Goal: Communication & Community: Ask a question

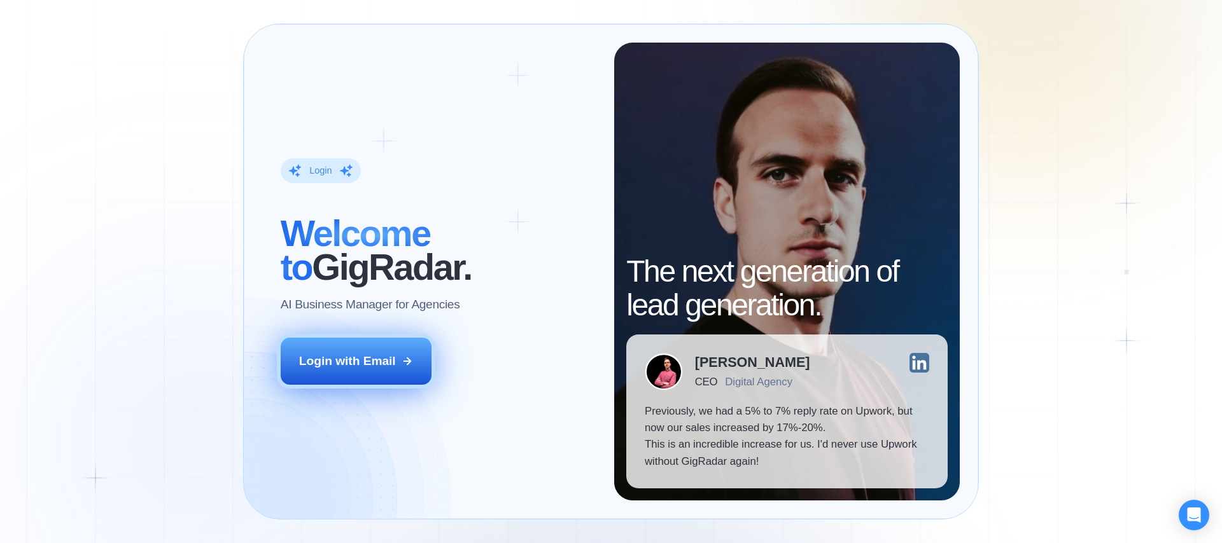
click at [356, 355] on div "Login with Email" at bounding box center [347, 361] width 97 height 17
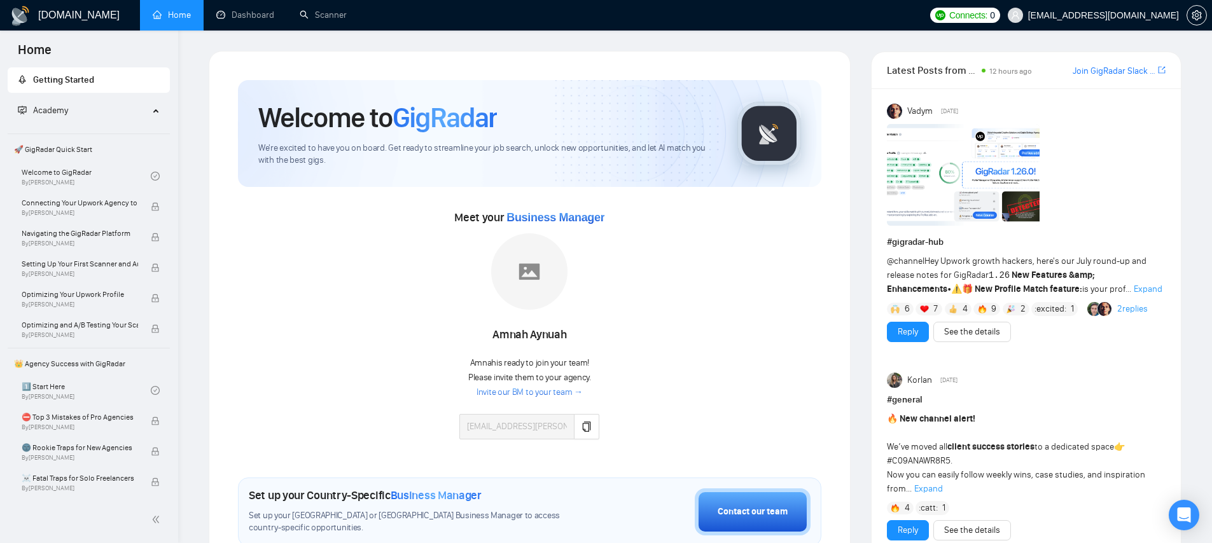
click at [928, 312] on img at bounding box center [924, 309] width 9 height 9
click at [1140, 308] on link "2 replies" at bounding box center [1132, 309] width 31 height 13
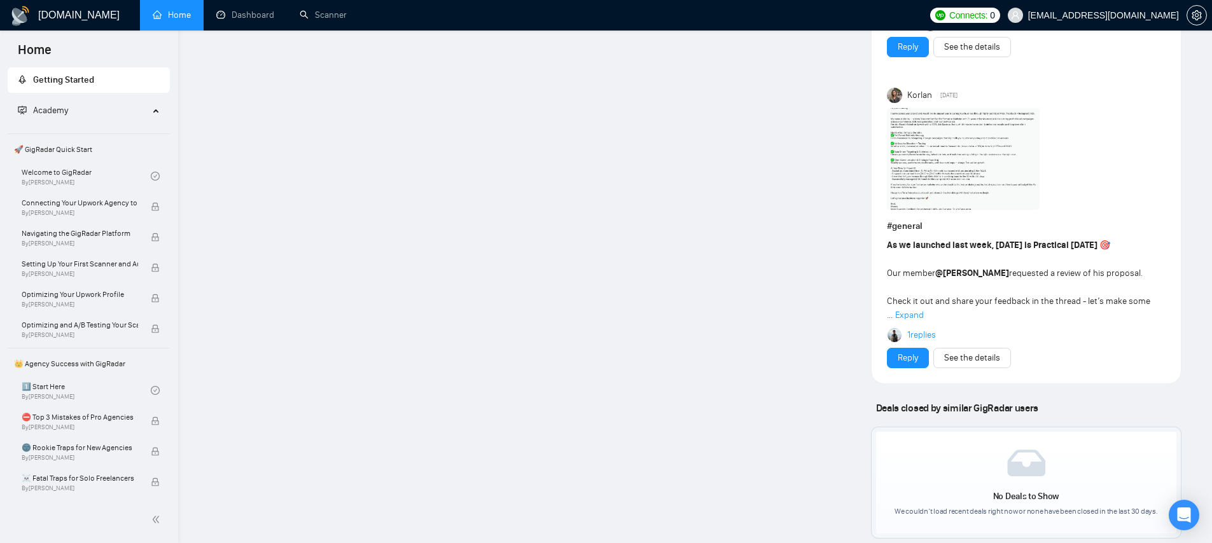
scroll to position [961, 0]
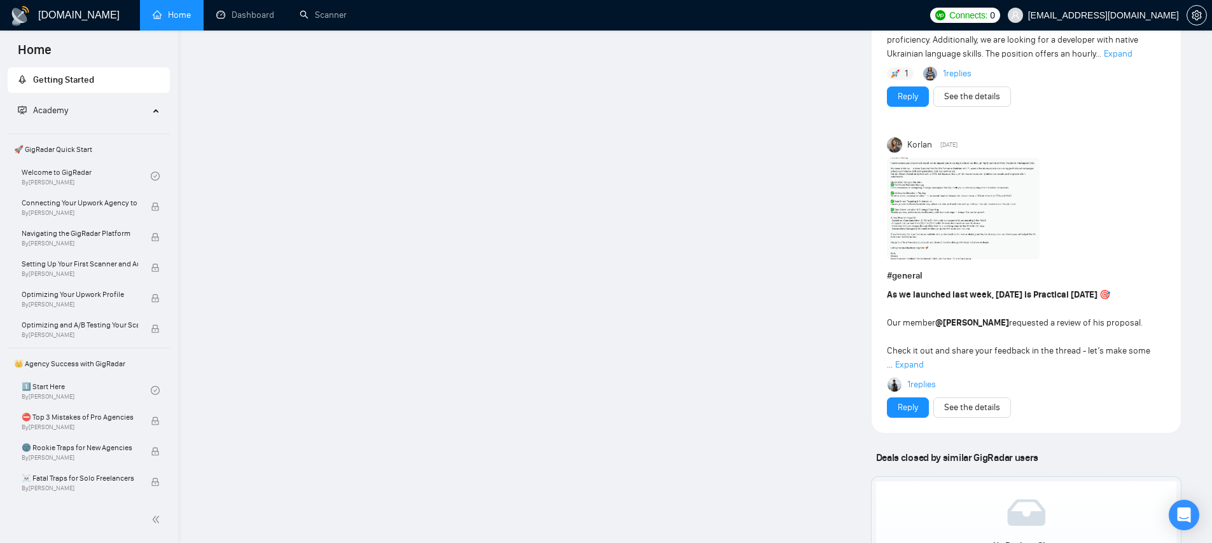
click at [905, 370] on span "Expand" at bounding box center [909, 365] width 29 height 11
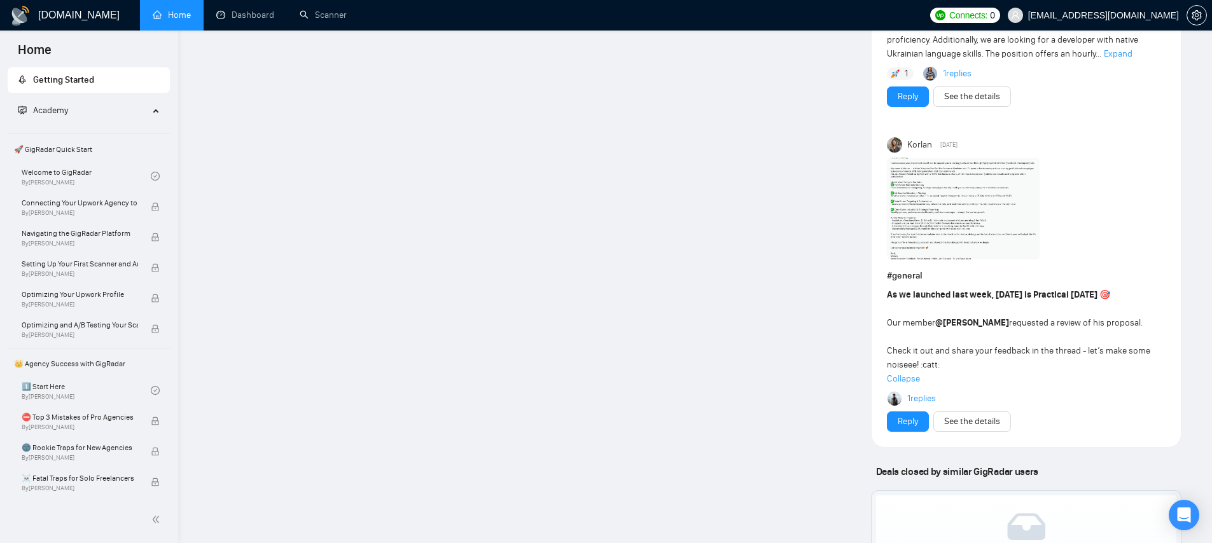
click at [932, 398] on link "1 replies" at bounding box center [921, 399] width 29 height 13
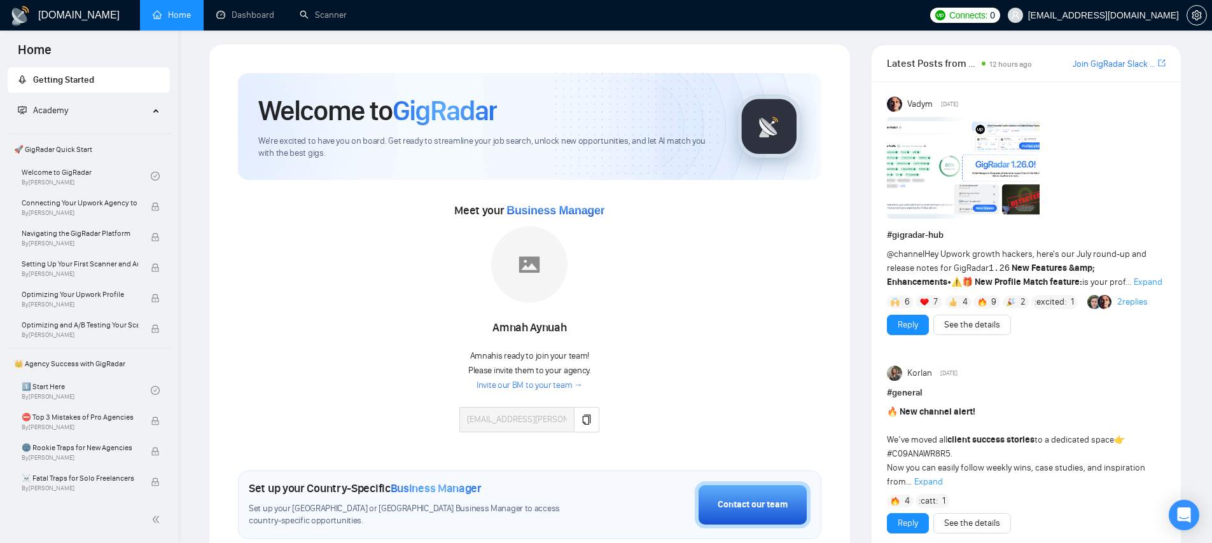
scroll to position [134, 0]
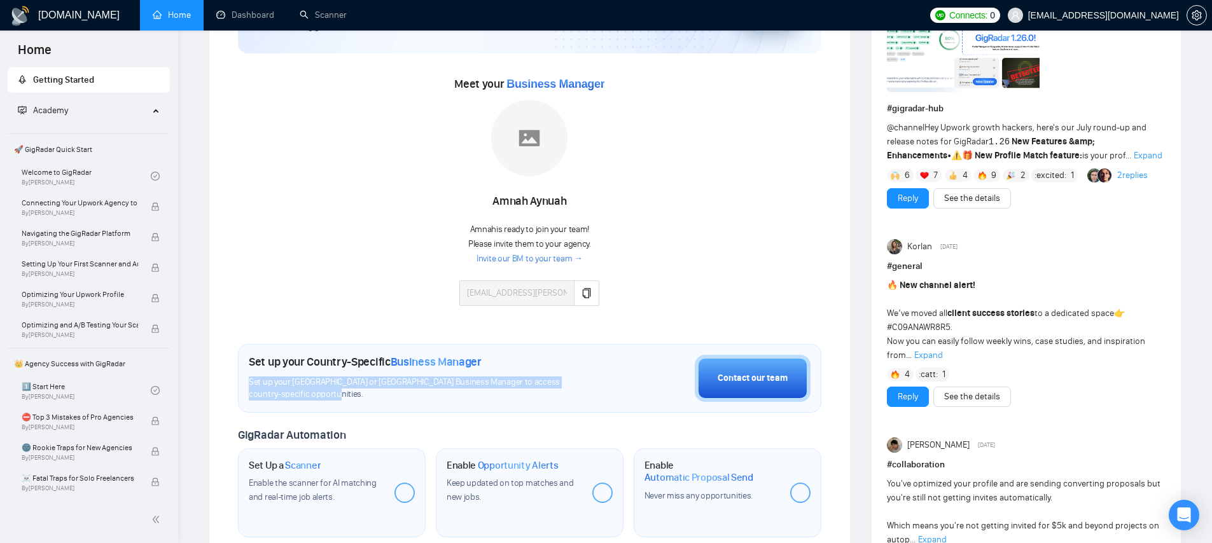
drag, startPoint x: 248, startPoint y: 386, endPoint x: 375, endPoint y: 395, distance: 126.9
click at [375, 395] on span "Set up your [GEOGRAPHIC_DATA] or [GEOGRAPHIC_DATA] Business Manager to access c…" at bounding box center [417, 389] width 337 height 24
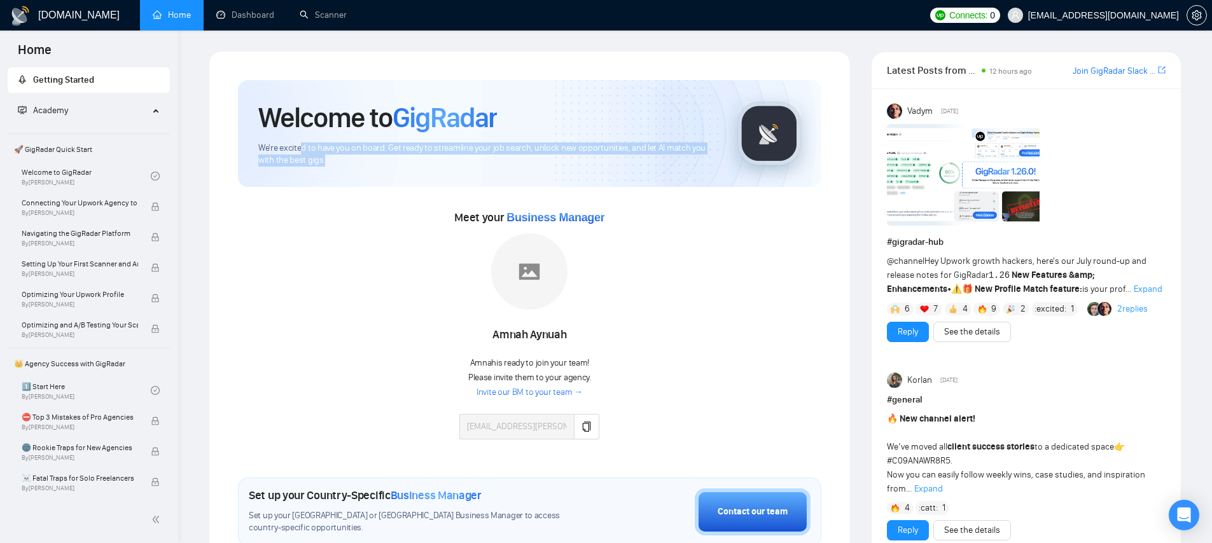
drag, startPoint x: 302, startPoint y: 145, endPoint x: 381, endPoint y: 172, distance: 83.3
click at [381, 172] on div "Welcome to GigRadar We're excited to have you on board. Get ready to streamline…" at bounding box center [530, 133] width 584 height 107
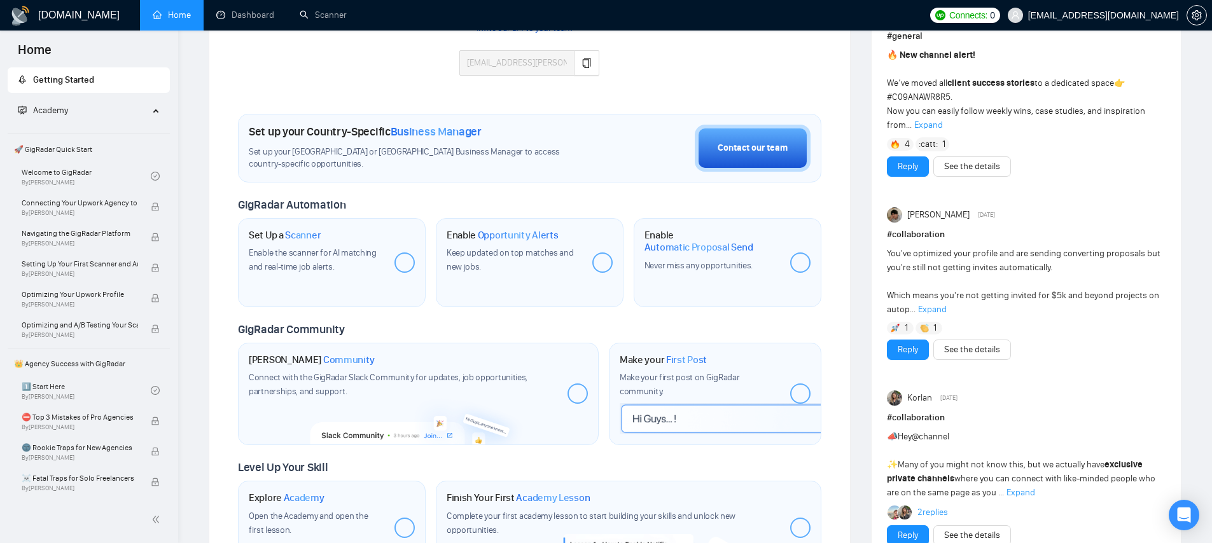
scroll to position [144, 0]
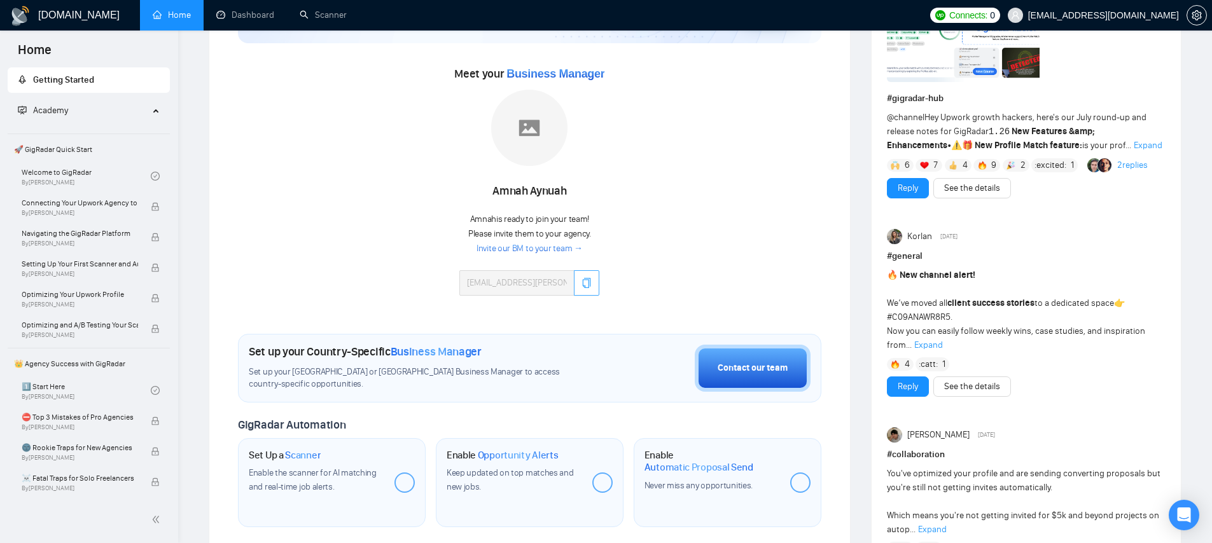
click at [578, 280] on button "button" at bounding box center [586, 282] width 25 height 25
drag, startPoint x: 249, startPoint y: 371, endPoint x: 376, endPoint y: 389, distance: 128.5
click at [376, 389] on span "Set up your United States or United Kingdom Business Manager to access country-…" at bounding box center [417, 379] width 337 height 24
drag, startPoint x: 376, startPoint y: 389, endPoint x: 248, endPoint y: 375, distance: 129.2
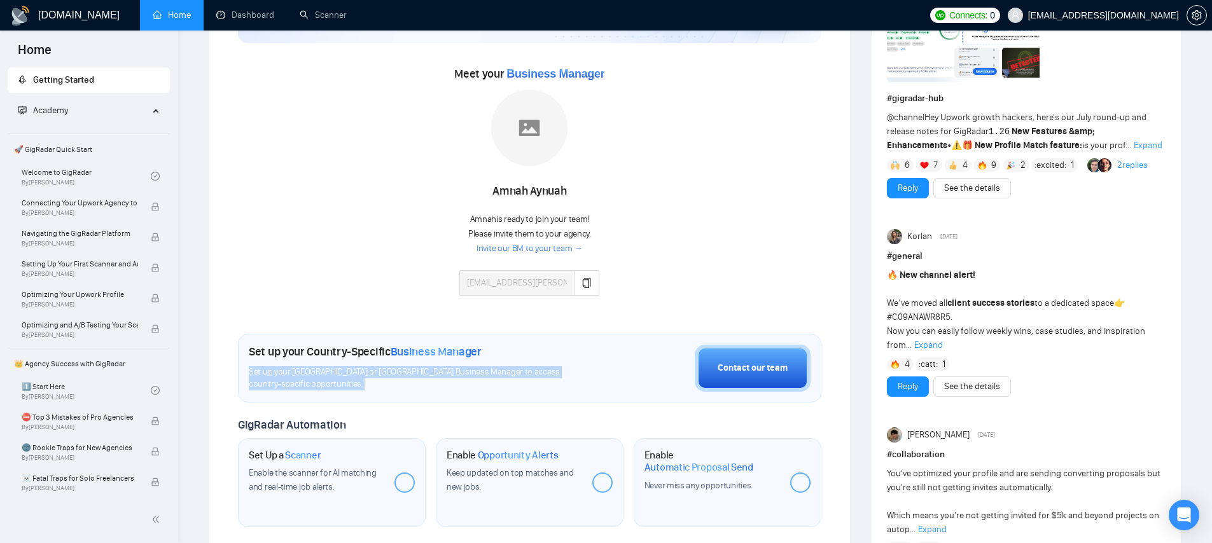
click at [248, 375] on div "Set up your Country-Specific Business Manager Set up your United States or Unit…" at bounding box center [530, 368] width 584 height 69
drag, startPoint x: 248, startPoint y: 375, endPoint x: 317, endPoint y: 384, distance: 69.9
click at [317, 384] on div "Set up your Country-Specific Business Manager Set up your United States or Unit…" at bounding box center [530, 368] width 584 height 69
click at [317, 384] on span "Set up your United States or United Kingdom Business Manager to access country-…" at bounding box center [417, 379] width 337 height 24
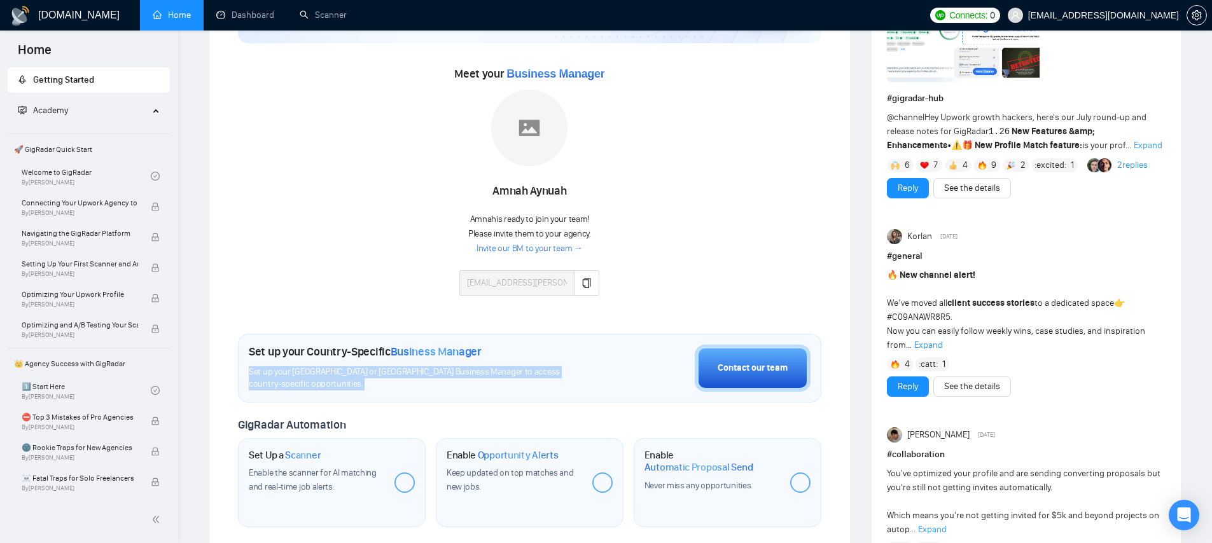
drag, startPoint x: 317, startPoint y: 384, endPoint x: 234, endPoint y: 374, distance: 84.0
click at [234, 374] on div "Welcome to GigRadar We're excited to have you on board. Get ready to streamline…" at bounding box center [530, 366] width 614 height 890
drag, startPoint x: 234, startPoint y: 374, endPoint x: 307, endPoint y: 381, distance: 73.5
click at [307, 381] on div "Welcome to GigRadar We're excited to have you on board. Get ready to streamline…" at bounding box center [530, 366] width 614 height 890
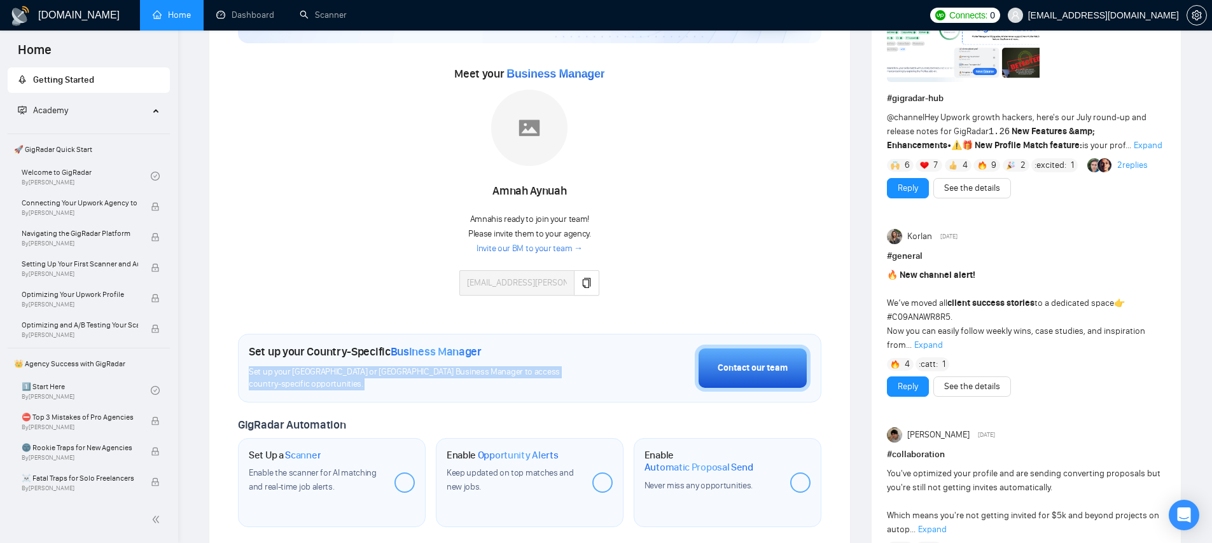
click at [307, 381] on span "Set up your United States or United Kingdom Business Manager to access country-…" at bounding box center [417, 379] width 337 height 24
drag, startPoint x: 347, startPoint y: 386, endPoint x: 244, endPoint y: 375, distance: 104.2
click at [244, 375] on div "Set up your Country-Specific Business Manager Set up your United States or Unit…" at bounding box center [530, 368] width 584 height 69
drag, startPoint x: 249, startPoint y: 376, endPoint x: 311, endPoint y: 382, distance: 62.6
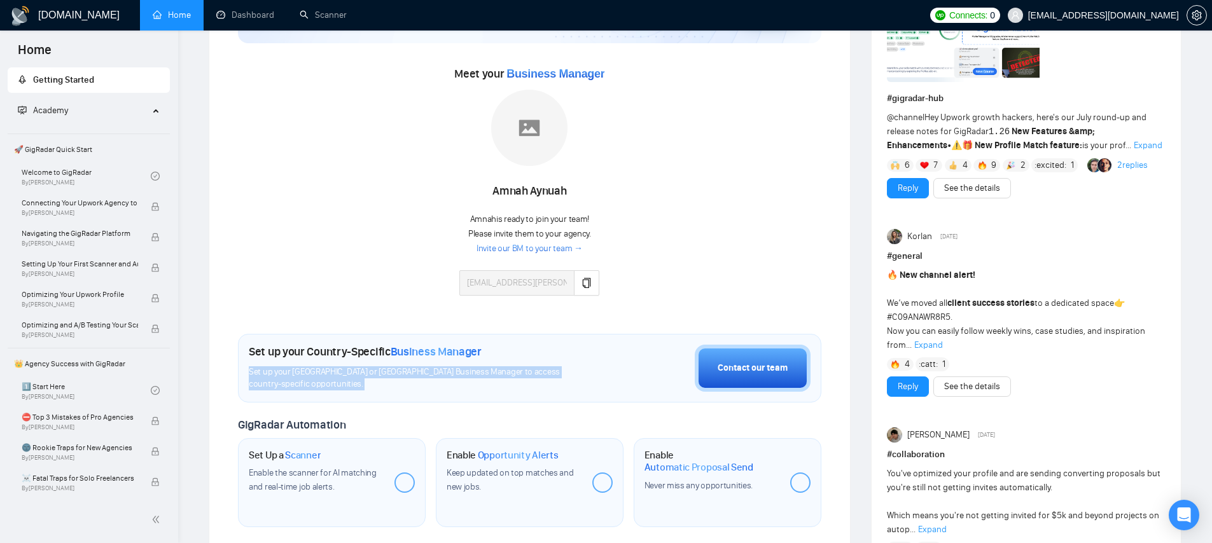
click at [311, 382] on div "Set up your Country-Specific Business Manager Set up your United States or Unit…" at bounding box center [530, 368] width 584 height 69
click at [311, 382] on span "Set up your United States or United Kingdom Business Manager to access country-…" at bounding box center [417, 379] width 337 height 24
drag, startPoint x: 286, startPoint y: 382, endPoint x: 246, endPoint y: 375, distance: 40.2
click at [246, 375] on div "Set up your Country-Specific Business Manager Set up your United States or Unit…" at bounding box center [530, 368] width 584 height 69
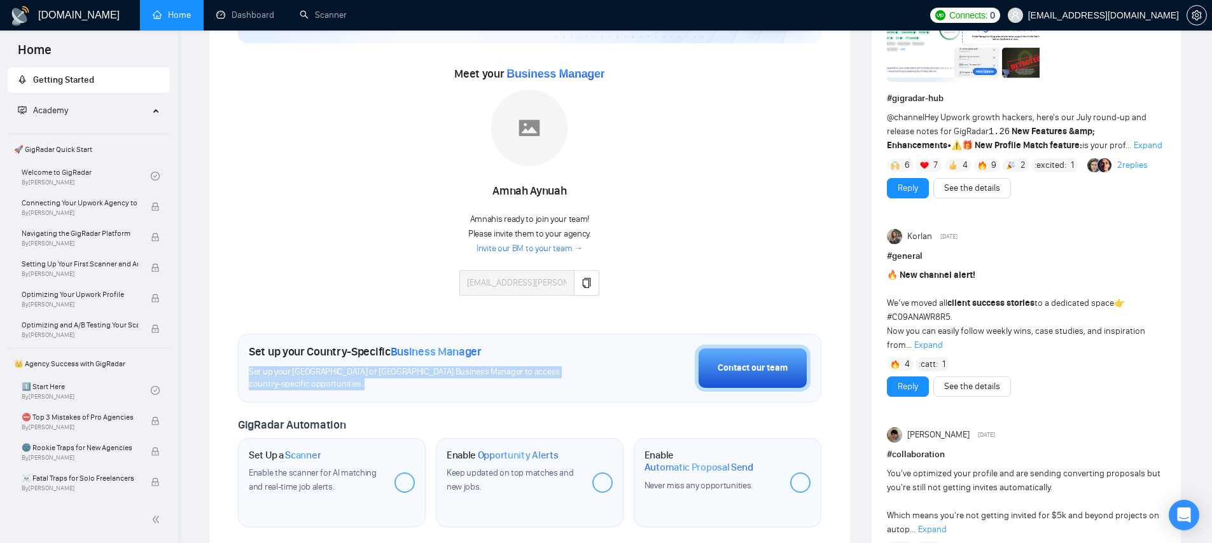
drag, startPoint x: 246, startPoint y: 375, endPoint x: 337, endPoint y: 386, distance: 91.0
click at [337, 386] on div "Set up your Country-Specific Business Manager Set up your United States or Unit…" at bounding box center [530, 368] width 584 height 69
click at [337, 386] on span "Set up your United States or United Kingdom Business Manager to access country-…" at bounding box center [417, 379] width 337 height 24
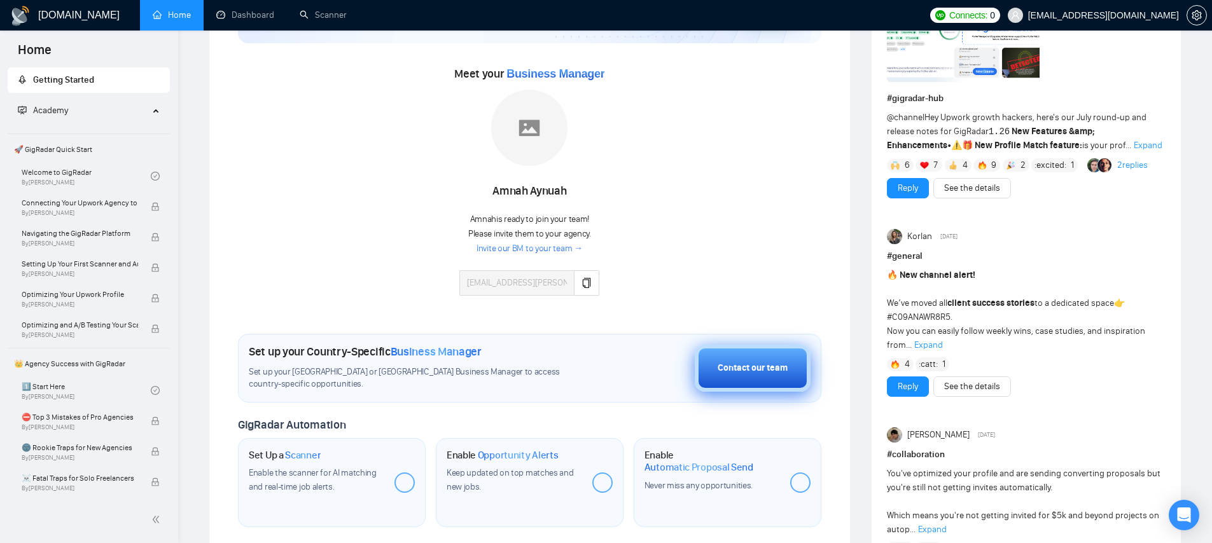
click at [716, 365] on button "Contact our team" at bounding box center [753, 368] width 116 height 47
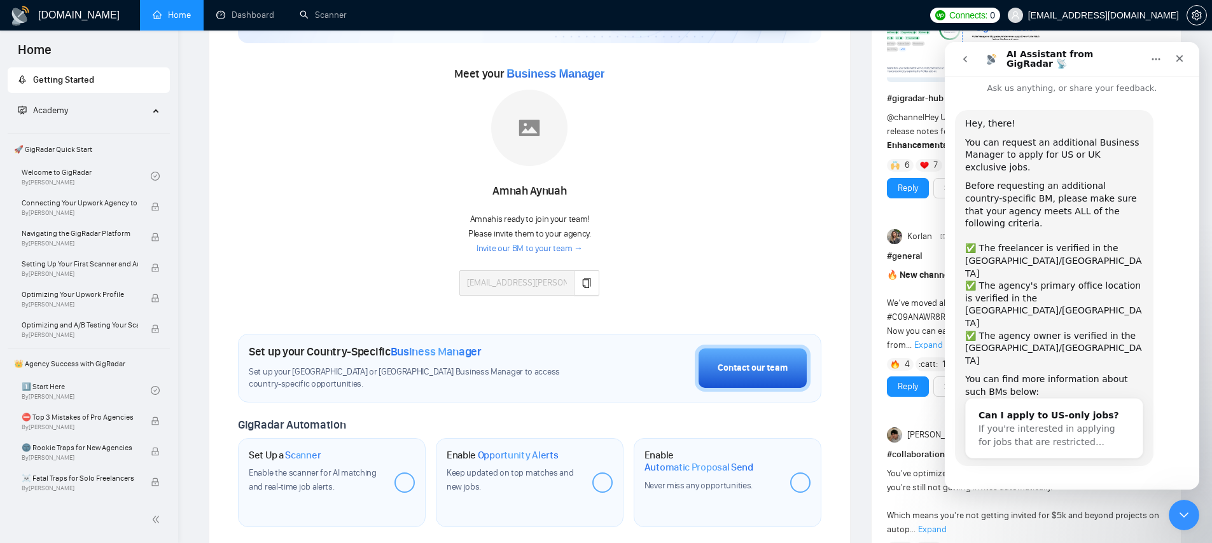
scroll to position [20, 0]
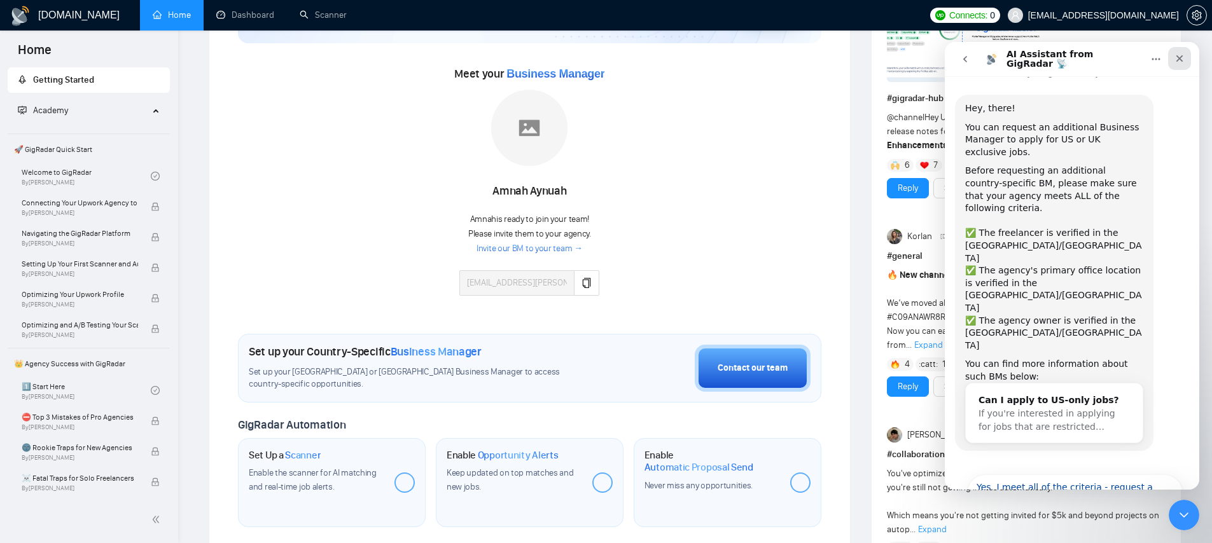
click at [1174, 64] on div "Close" at bounding box center [1179, 58] width 23 height 23
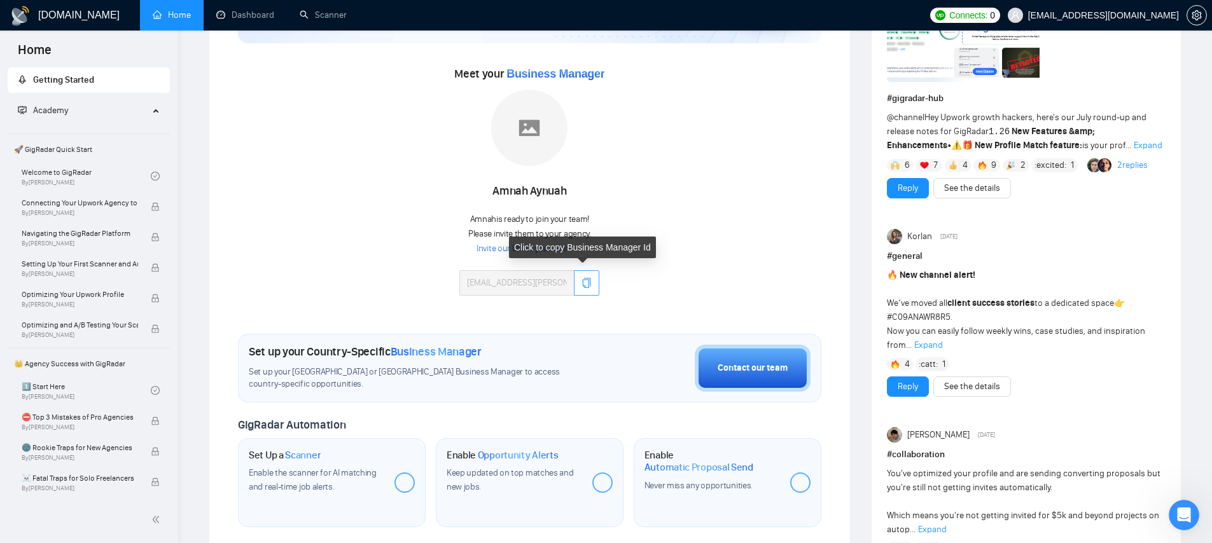
click at [582, 280] on icon "copy" at bounding box center [587, 283] width 10 height 10
click at [536, 251] on link "Invite our BM to your team →" at bounding box center [530, 249] width 106 height 12
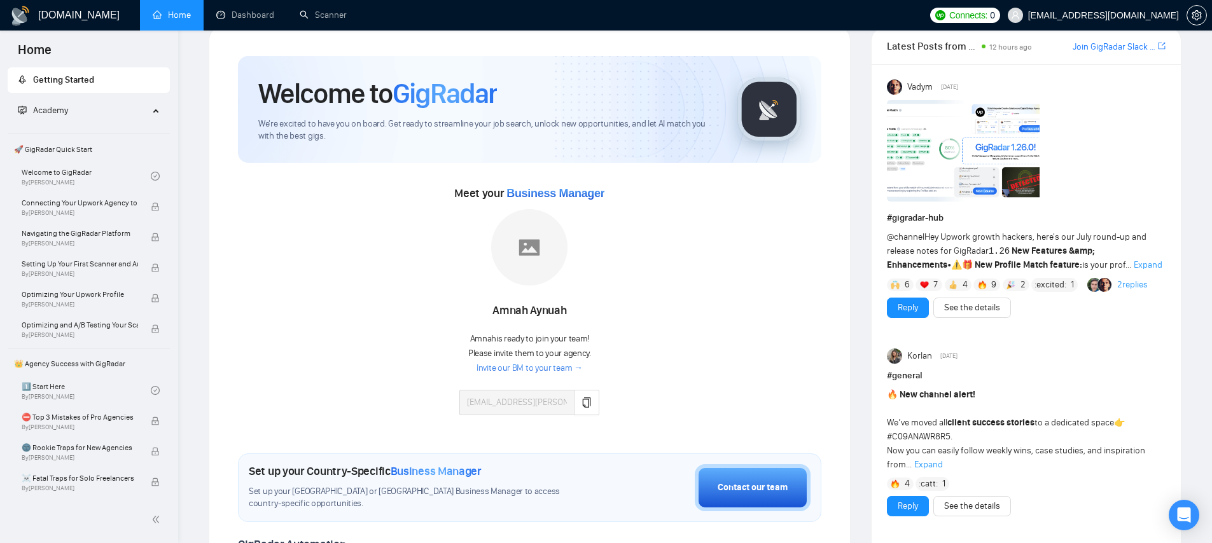
scroll to position [17, 0]
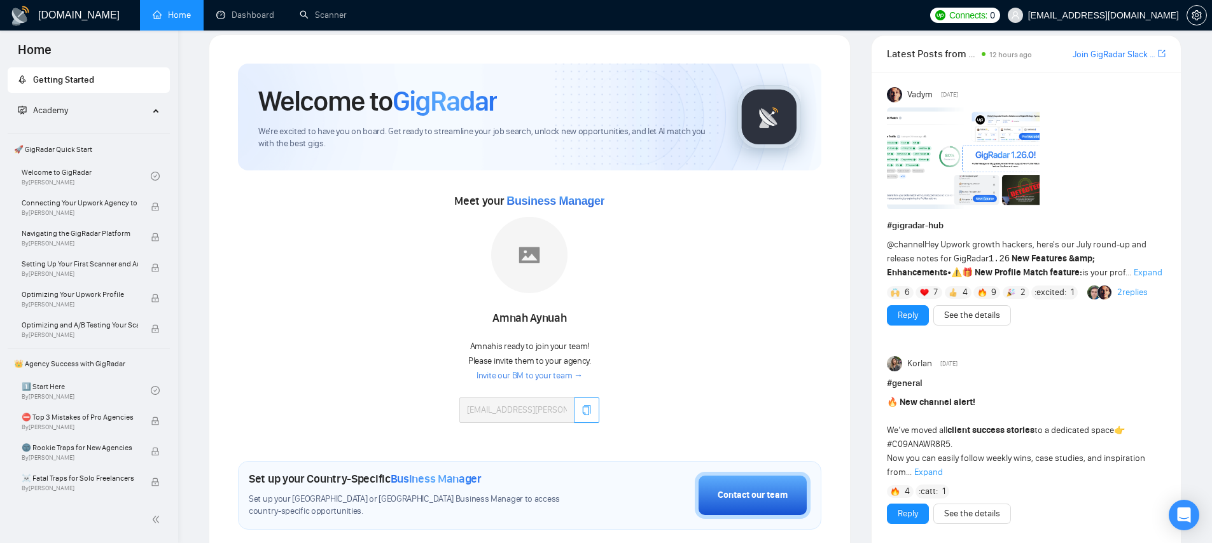
drag, startPoint x: 594, startPoint y: 430, endPoint x: 592, endPoint y: 419, distance: 11.6
click at [594, 430] on div "Amnah Aynuah Amnah is ready to join your team! Please invite them to your agenc…" at bounding box center [529, 326] width 140 height 218
click at [592, 415] on button "button" at bounding box center [586, 410] width 25 height 25
click at [577, 407] on button "button" at bounding box center [586, 410] width 25 height 25
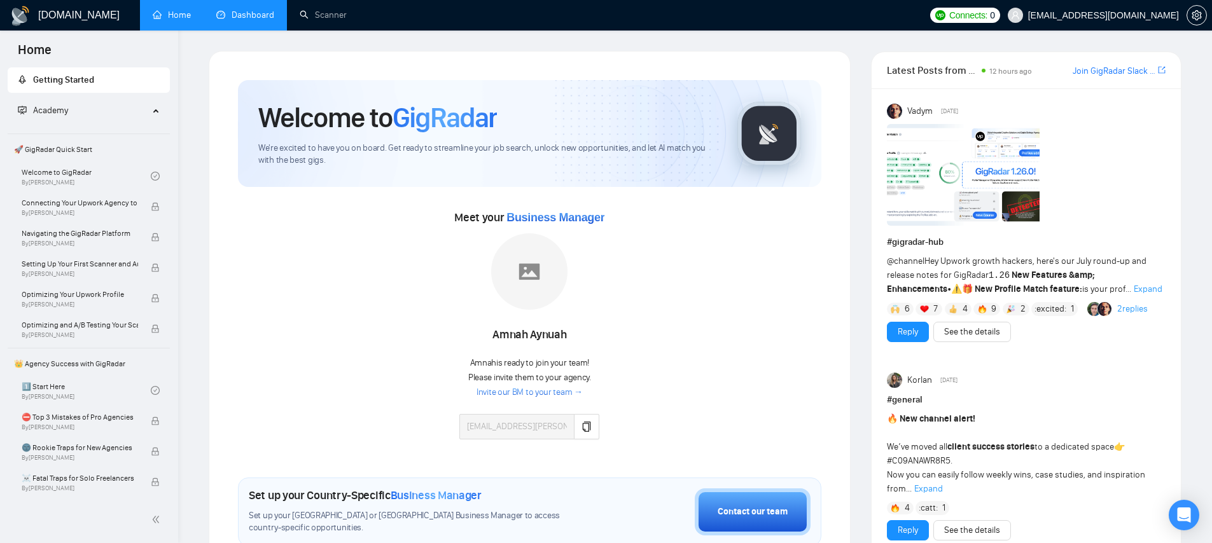
click at [242, 20] on link "Dashboard" at bounding box center [245, 15] width 58 height 11
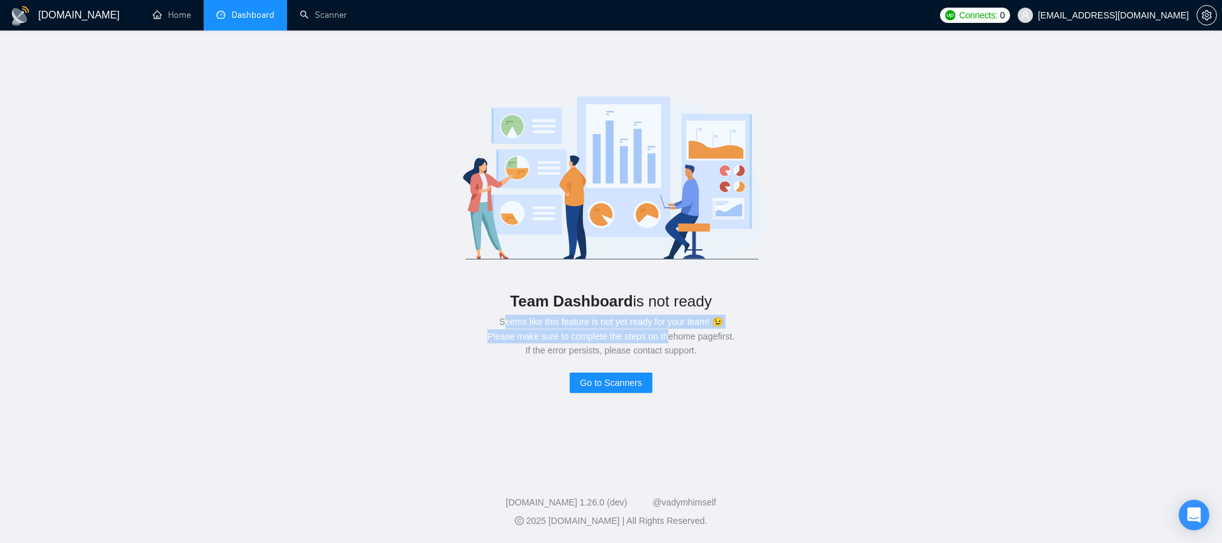
drag, startPoint x: 501, startPoint y: 320, endPoint x: 666, endPoint y: 342, distance: 166.9
click at [666, 342] on div "Seems like this feature is not yet ready for your team! 😉 Please make sure to c…" at bounding box center [611, 336] width 1140 height 43
click at [176, 20] on link "Home" at bounding box center [172, 15] width 38 height 11
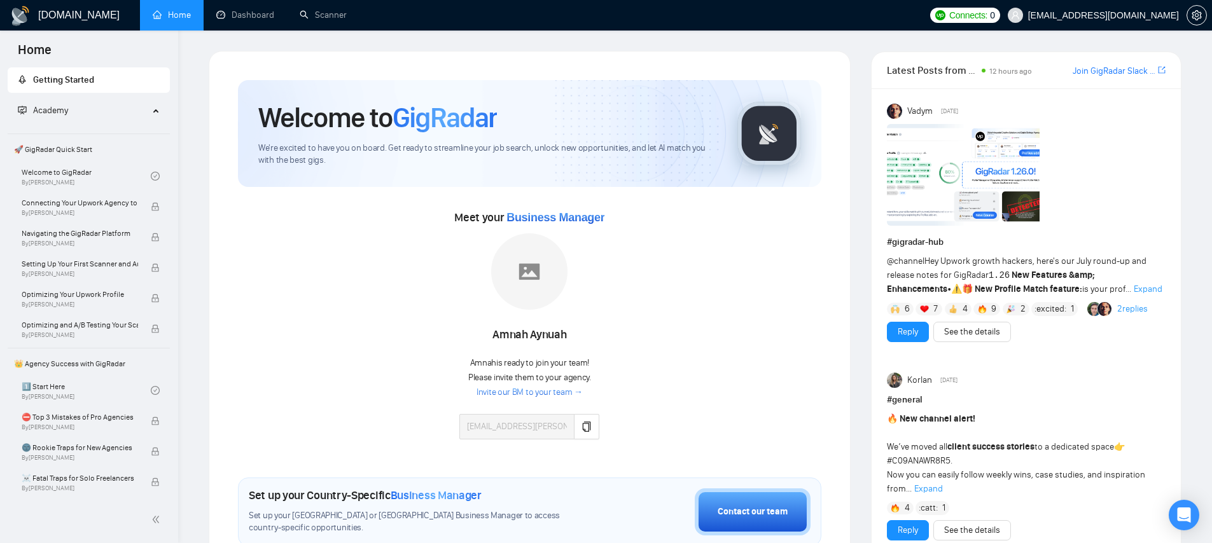
click at [123, 79] on span "Getting Started" at bounding box center [89, 79] width 142 height 25
click at [251, 20] on link "Dashboard" at bounding box center [245, 15] width 58 height 11
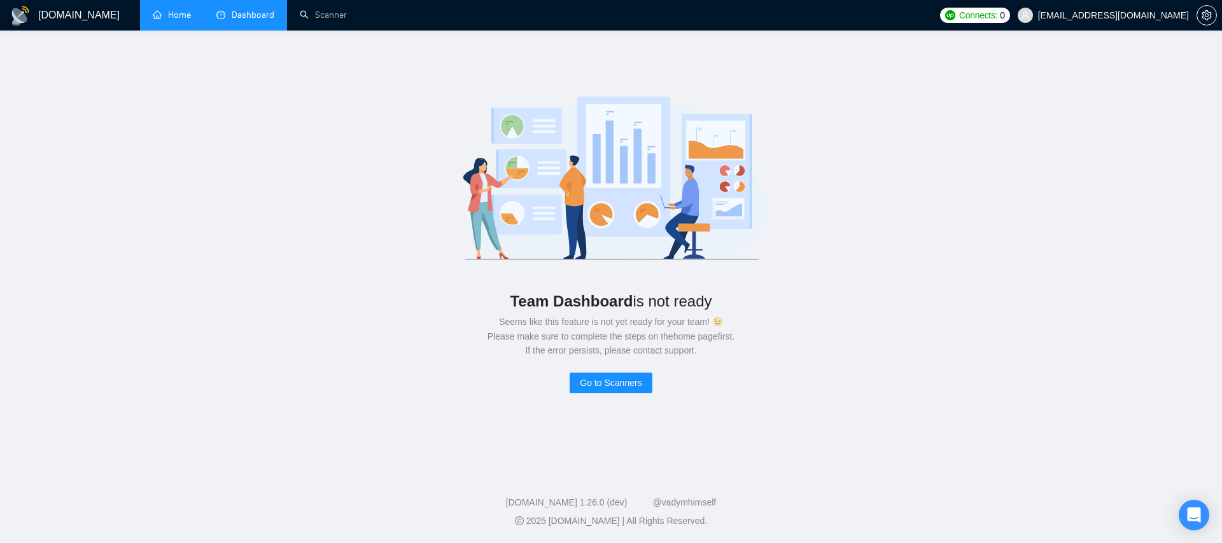
click at [187, 20] on link "Home" at bounding box center [172, 15] width 38 height 11
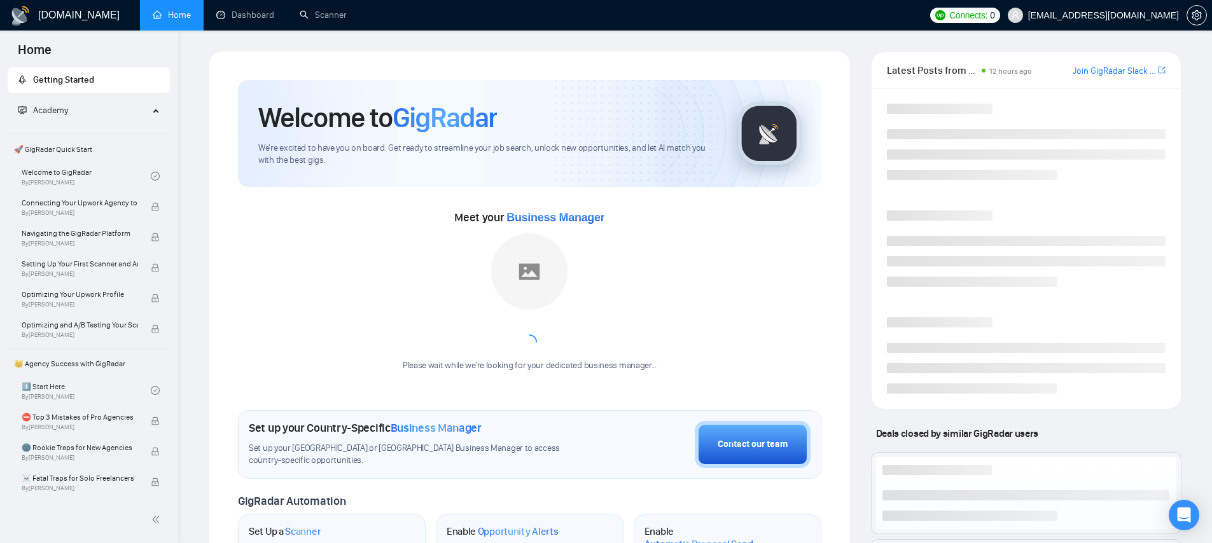
scroll to position [156, 0]
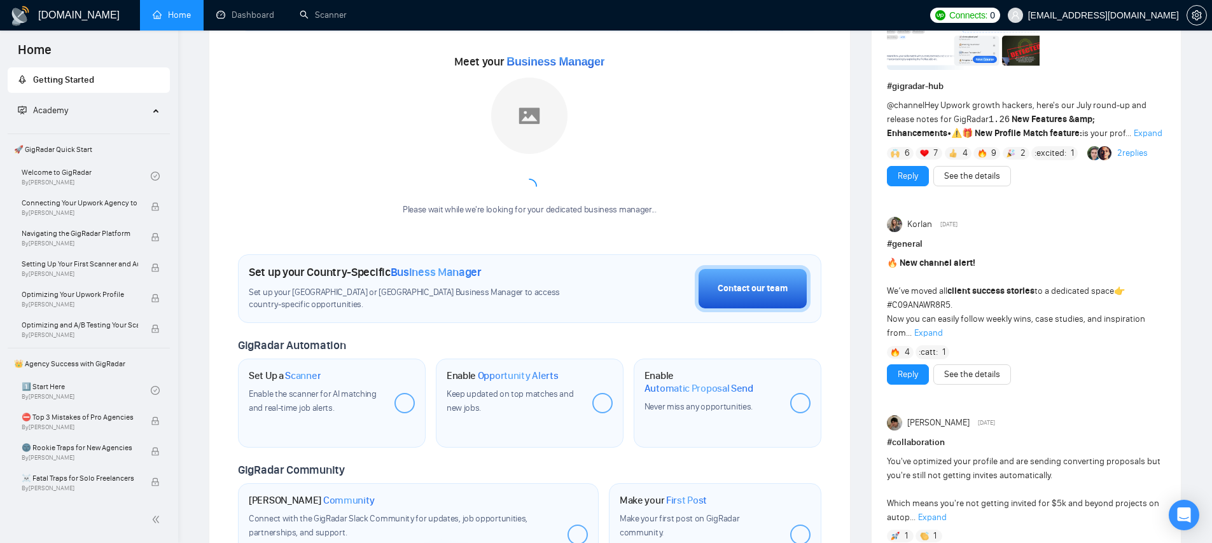
click at [297, 377] on span "Scanner" at bounding box center [303, 376] width 36 height 13
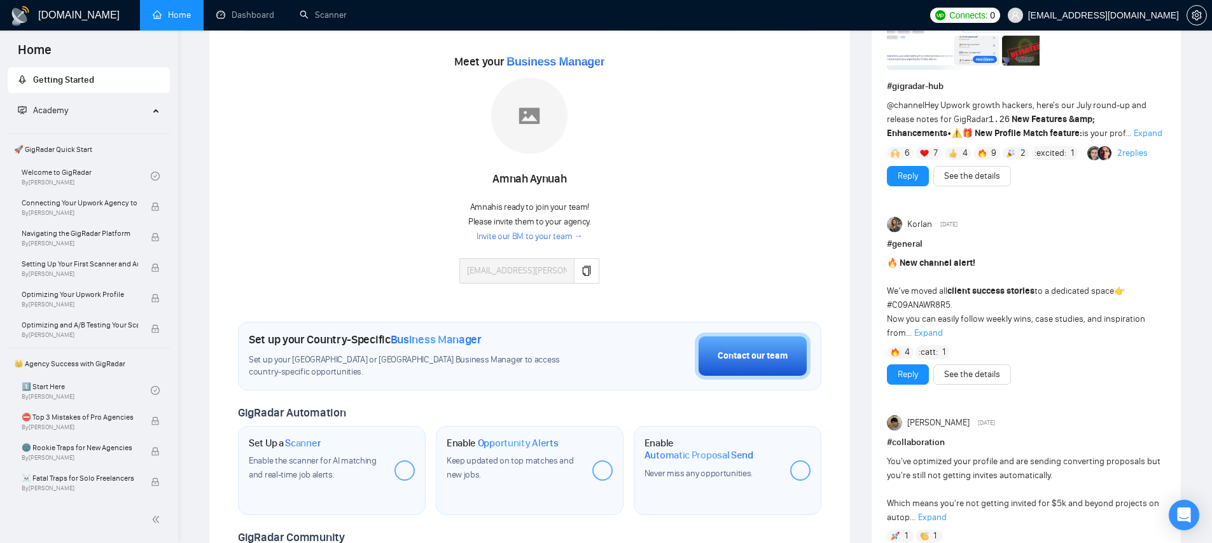
click at [69, 85] on span "Getting Started" at bounding box center [89, 79] width 142 height 25
click at [64, 102] on span "Academy" at bounding box center [83, 110] width 131 height 25
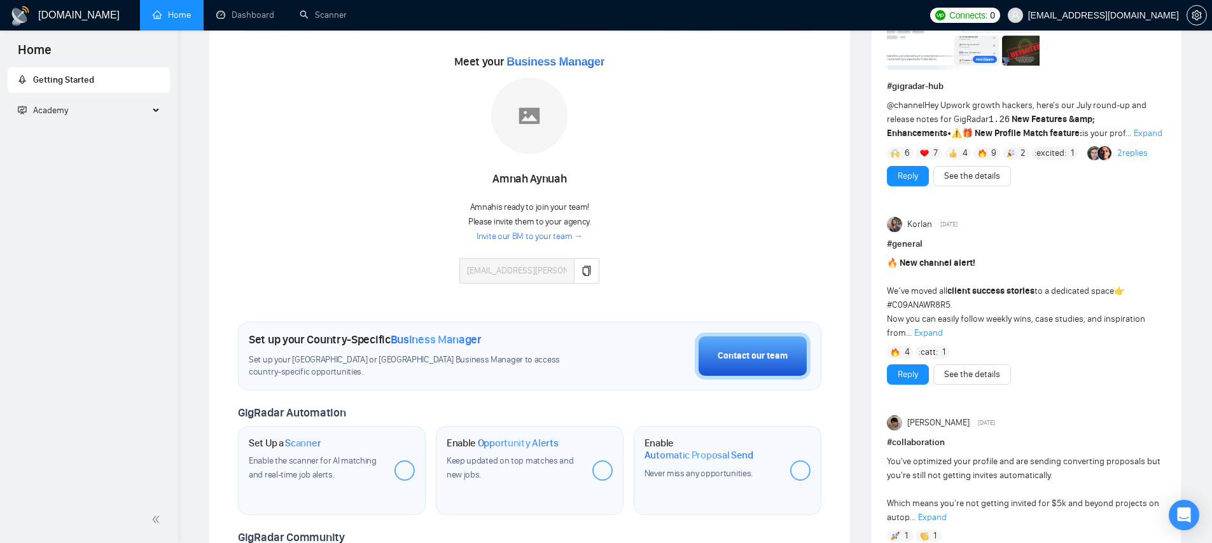
click at [72, 118] on span "Academy" at bounding box center [83, 110] width 131 height 25
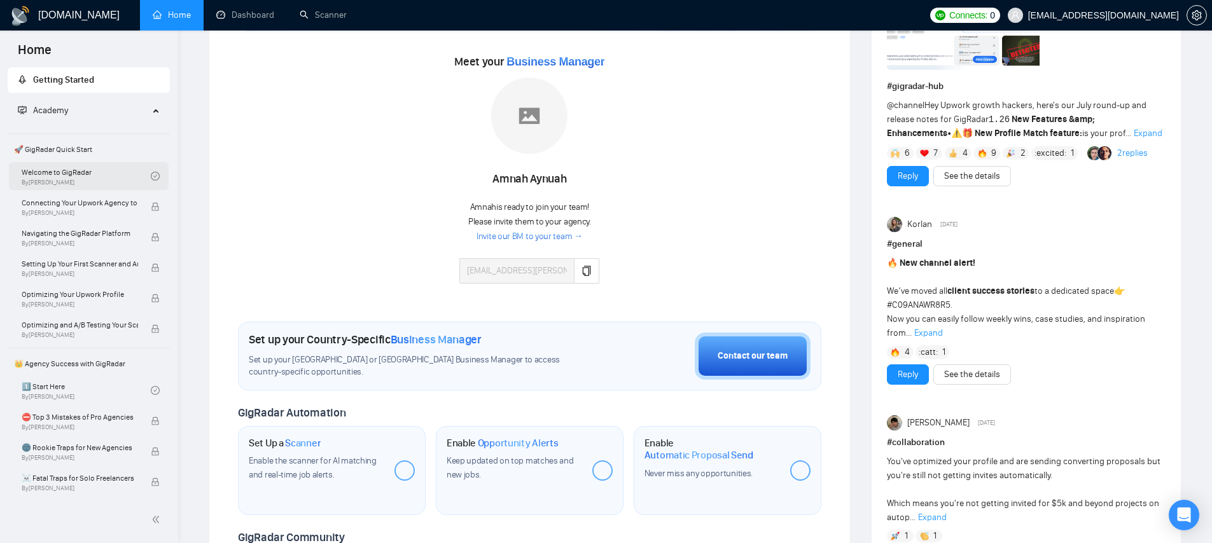
click at [67, 163] on link "Welcome to GigRadar By Vlad Timinsky" at bounding box center [86, 176] width 129 height 28
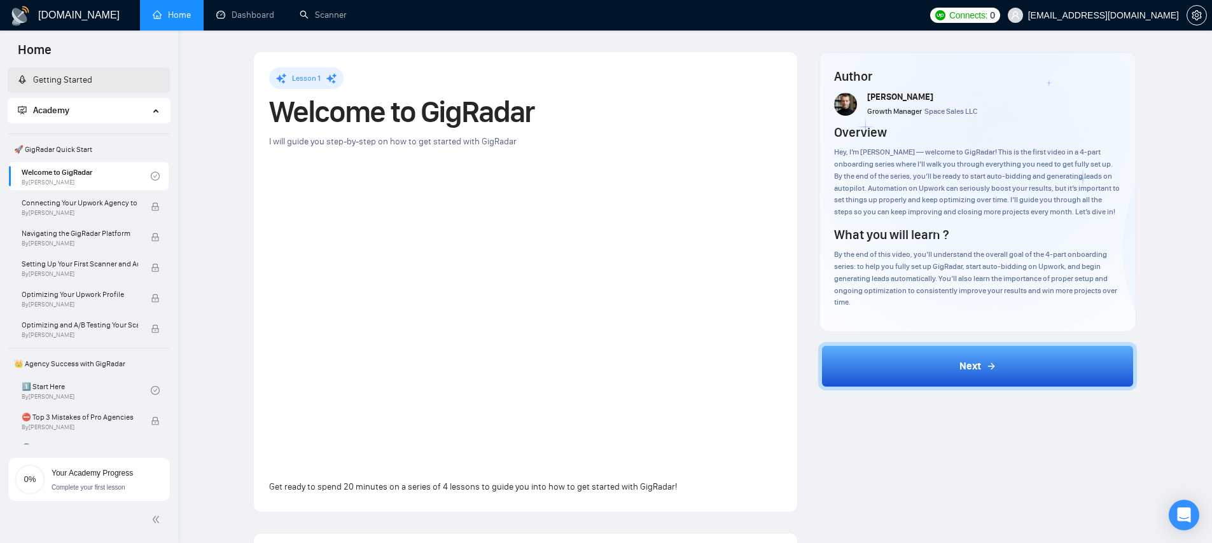
click at [76, 85] on link "Getting Started" at bounding box center [55, 79] width 74 height 11
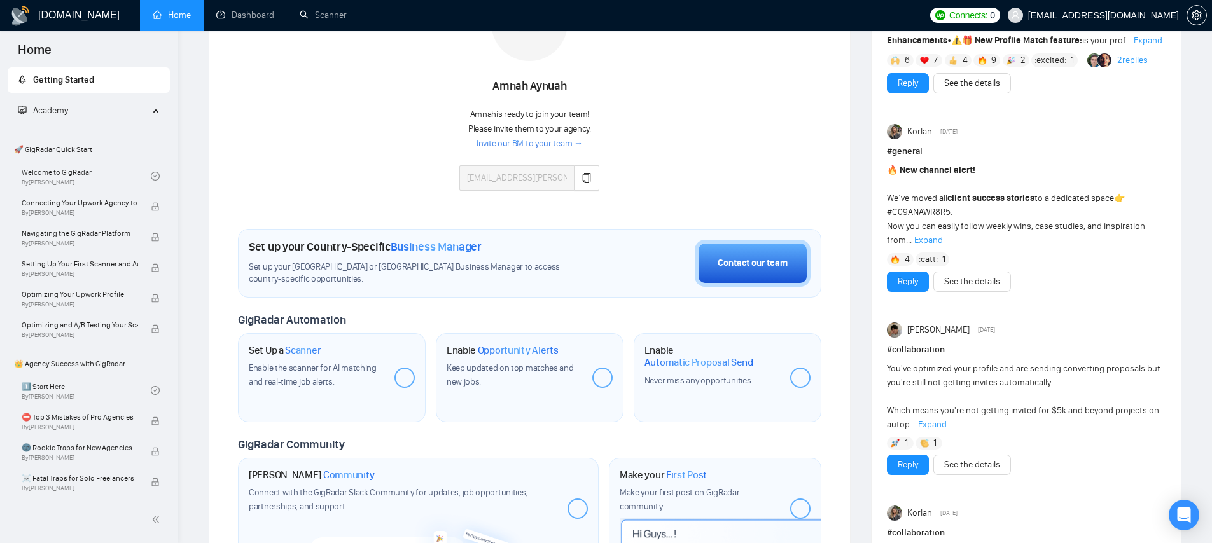
scroll to position [314, 0]
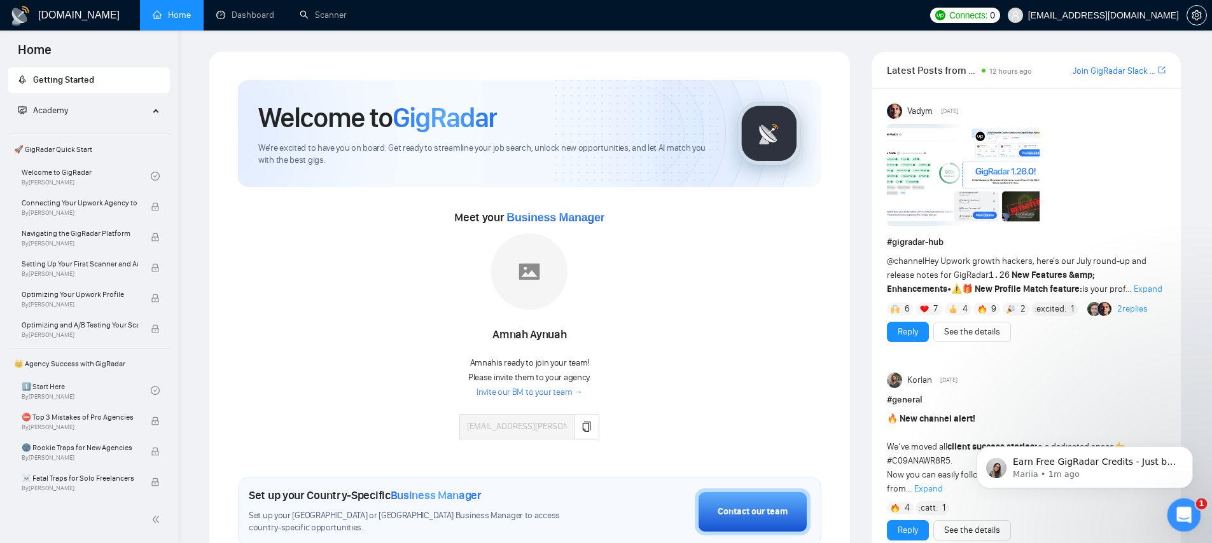
click at [1189, 514] on icon "Open Intercom Messenger" at bounding box center [1182, 513] width 21 height 21
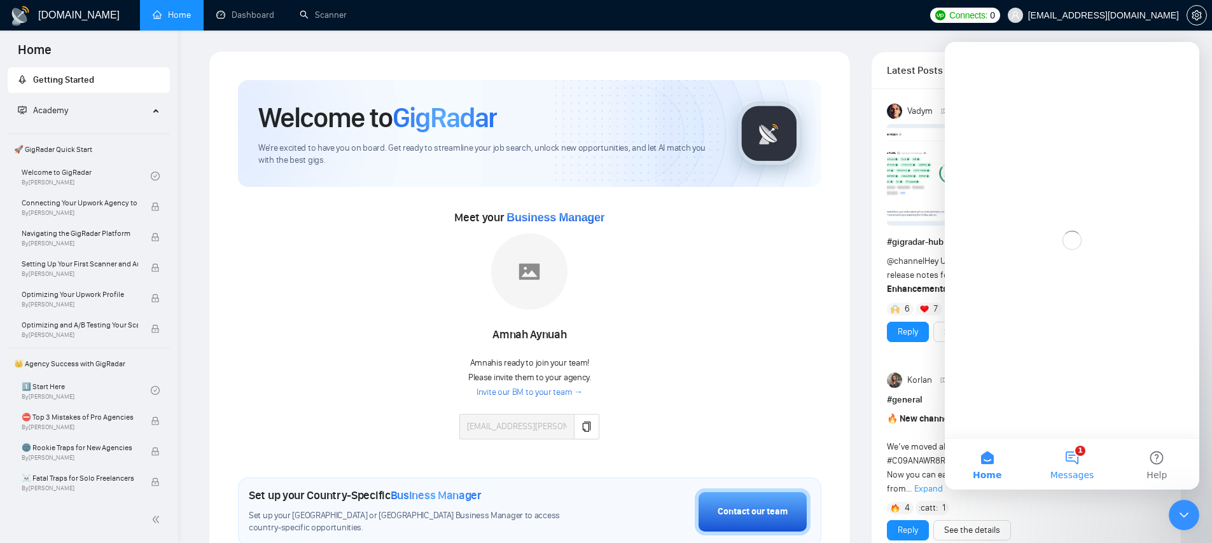
click at [1079, 451] on button "1 Messages" at bounding box center [1072, 464] width 85 height 51
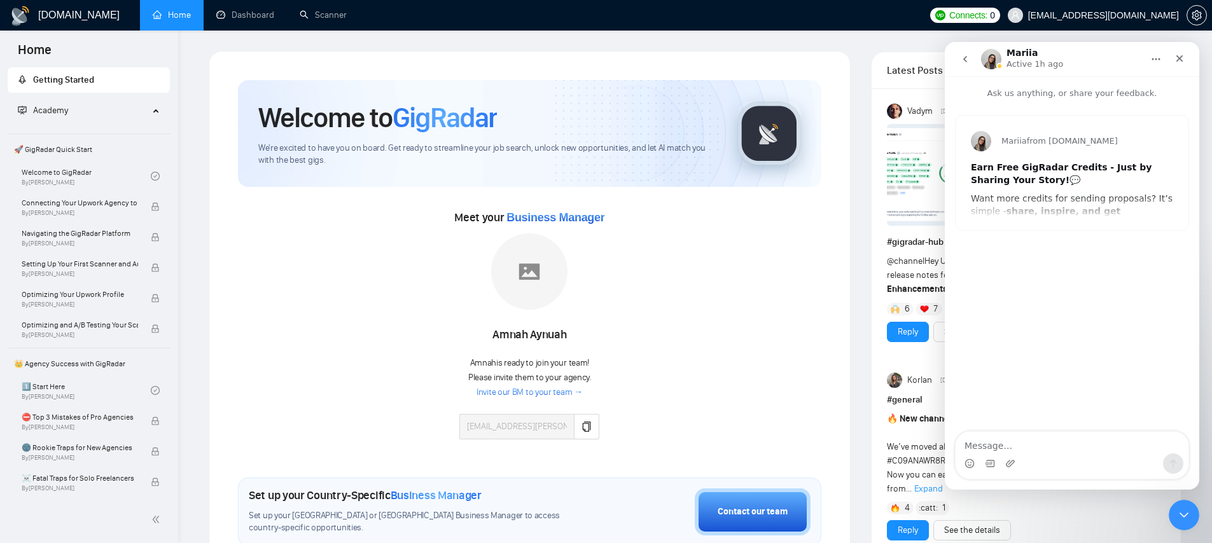
click at [962, 58] on icon "go back" at bounding box center [965, 59] width 10 height 10
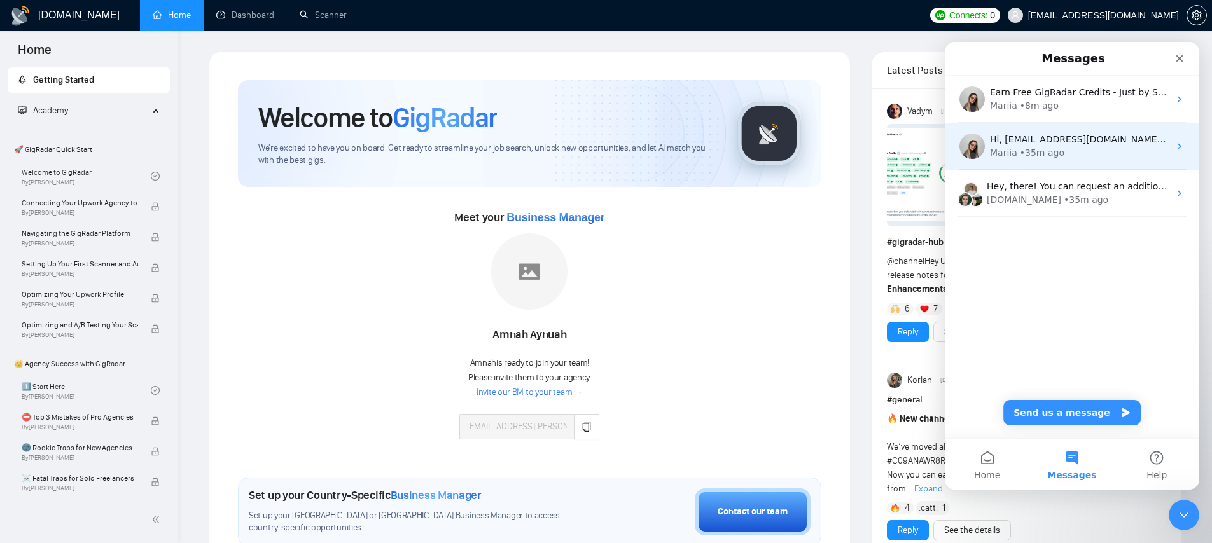
click at [1058, 159] on div "• 35m ago" at bounding box center [1042, 152] width 45 height 13
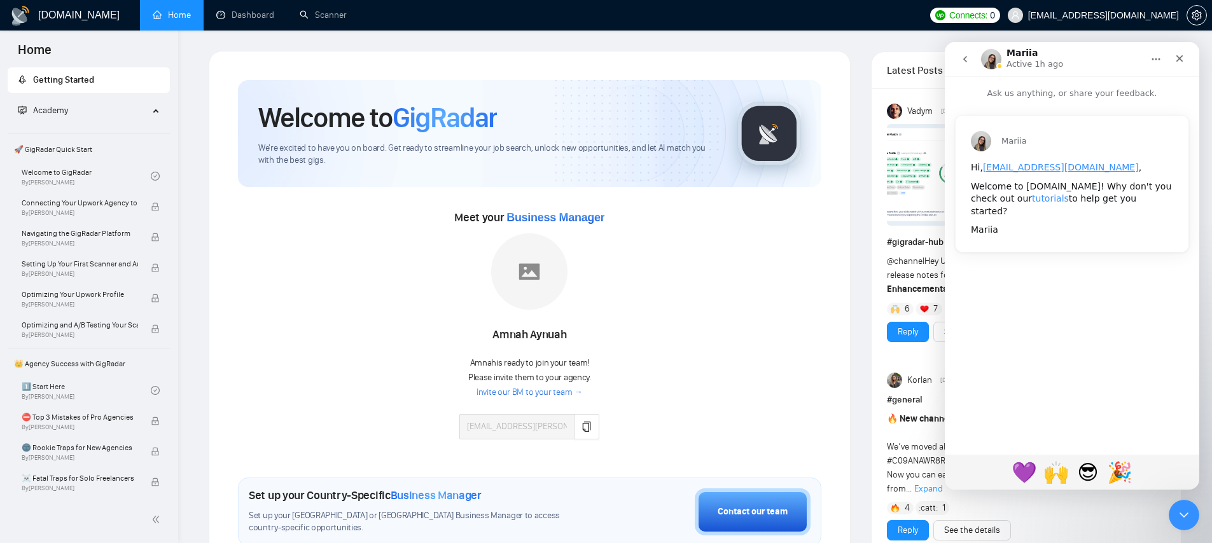
click at [1032, 198] on link "tutorials" at bounding box center [1050, 198] width 37 height 10
click at [1064, 473] on span "🙌" at bounding box center [1057, 472] width 34 height 32
click at [1049, 473] on span "🙌" at bounding box center [1057, 472] width 34 height 32
click at [1098, 164] on div "Hi, sagar@sranalytics.io ," at bounding box center [1072, 168] width 202 height 13
click at [962, 60] on icon "go back" at bounding box center [965, 59] width 10 height 10
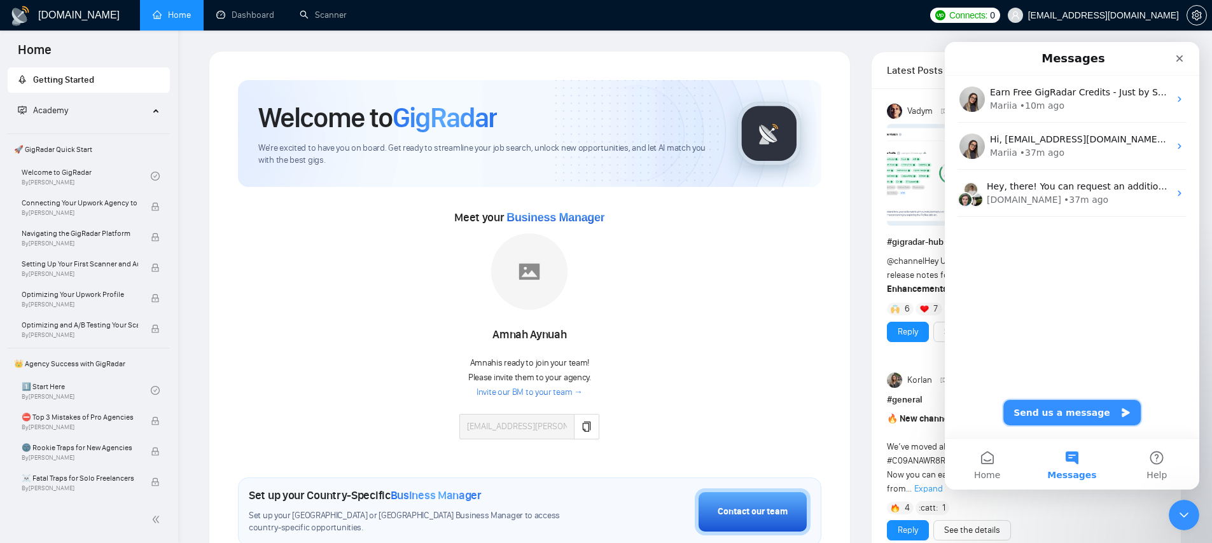
click at [1065, 415] on button "Send us a message" at bounding box center [1072, 412] width 137 height 25
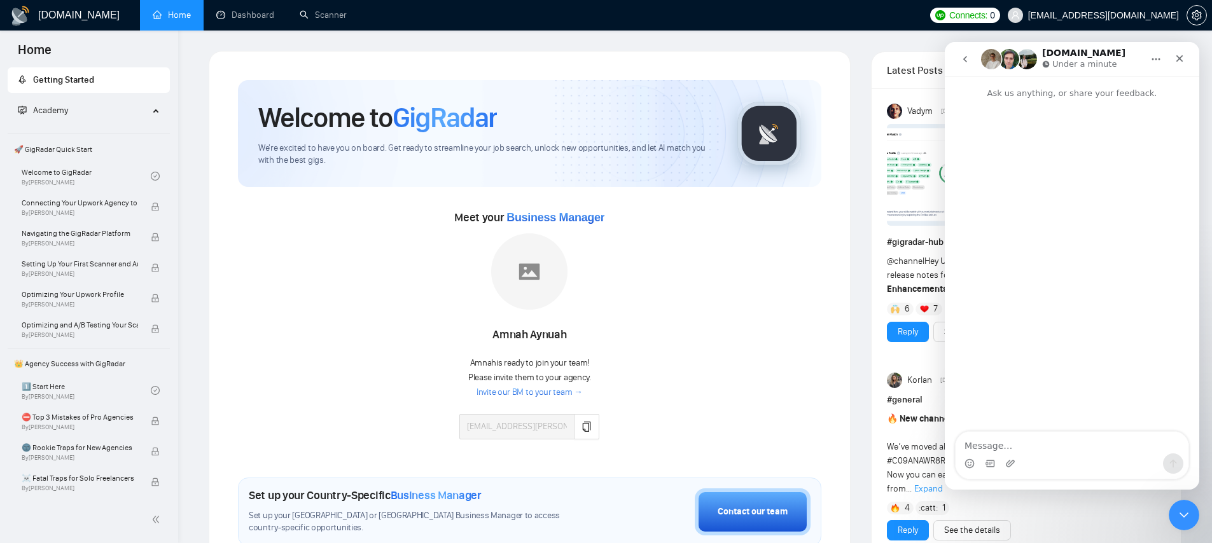
type textarea "https://help.gigradar.io/en/articles/8972115-i-sent-an-invitation-to-the-busine…"
drag, startPoint x: 1118, startPoint y: 449, endPoint x: 930, endPoint y: 409, distance: 191.8
click html "GigRadar.io Under a minute Ask us anything, or share your feedback. https://hel…"
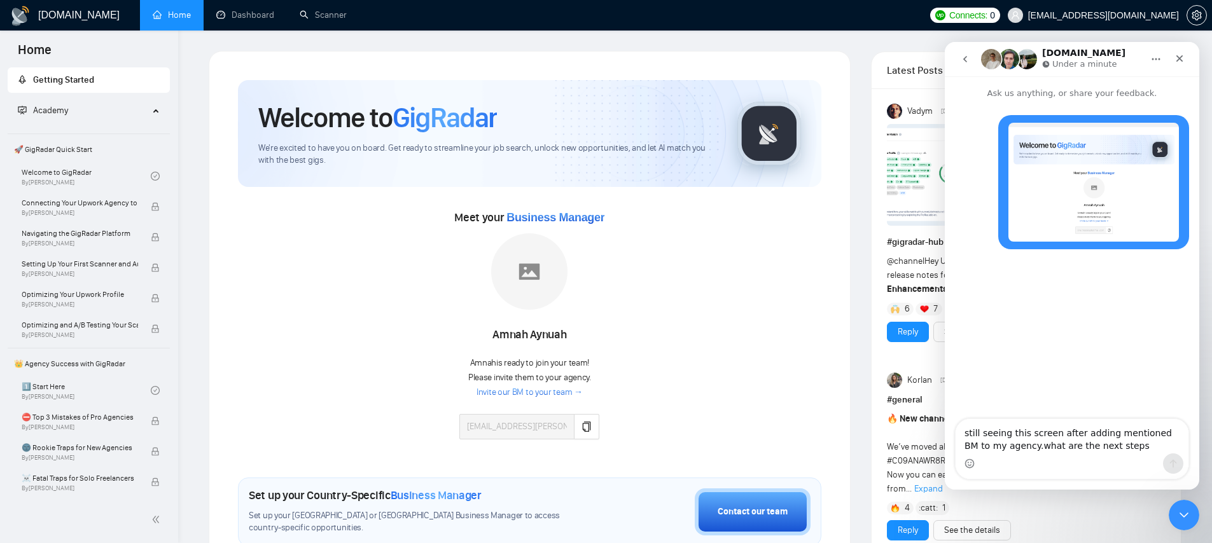
type textarea "still seeing this screen after adding mentioned BM to my agency.what are the ne…"
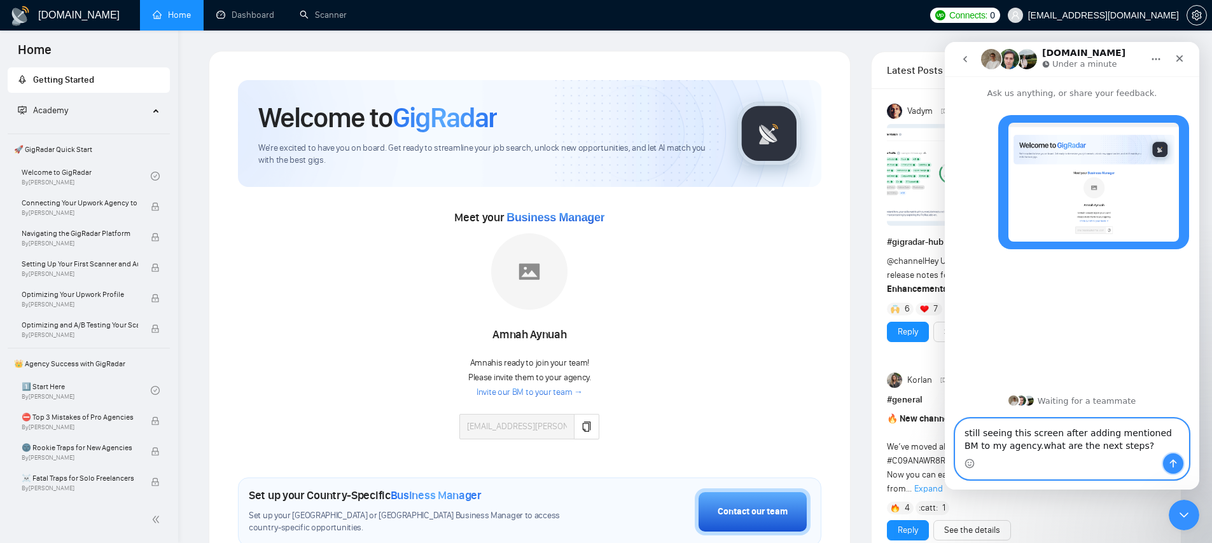
click at [1169, 458] on button "Send a message…" at bounding box center [1173, 464] width 20 height 20
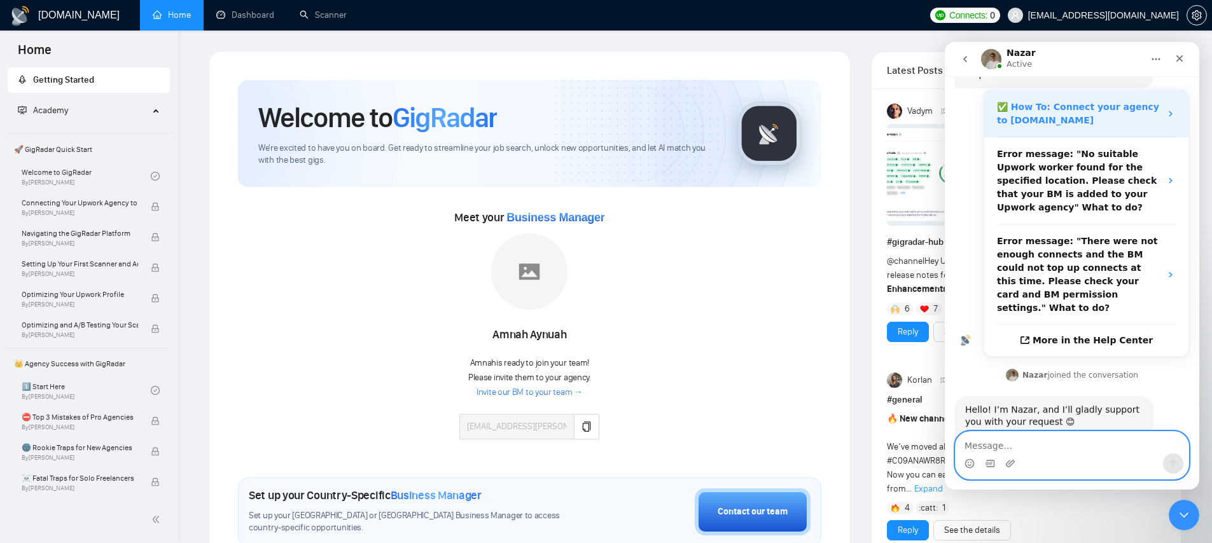
scroll to position [362, 0]
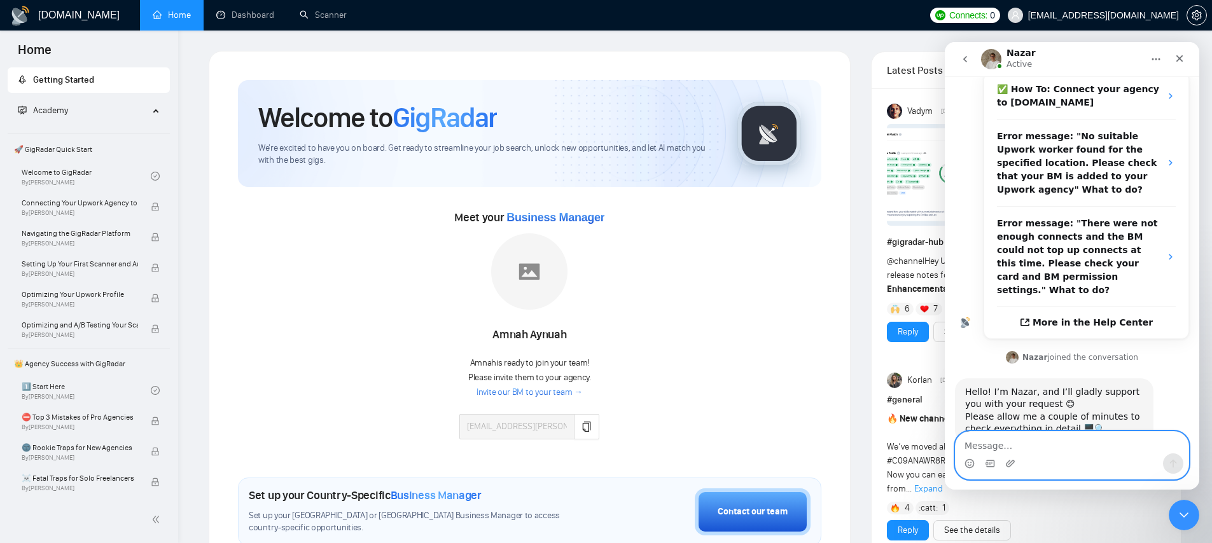
click at [1107, 446] on textarea "Message…" at bounding box center [1072, 443] width 233 height 22
click at [1074, 442] on textarea "Message…" at bounding box center [1072, 443] width 233 height 22
type textarea "any updates?>?"
